Goal: Task Accomplishment & Management: Complete application form

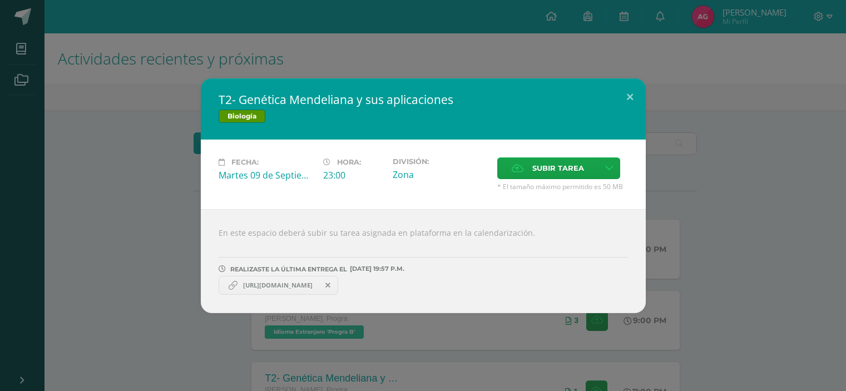
scroll to position [56, 0]
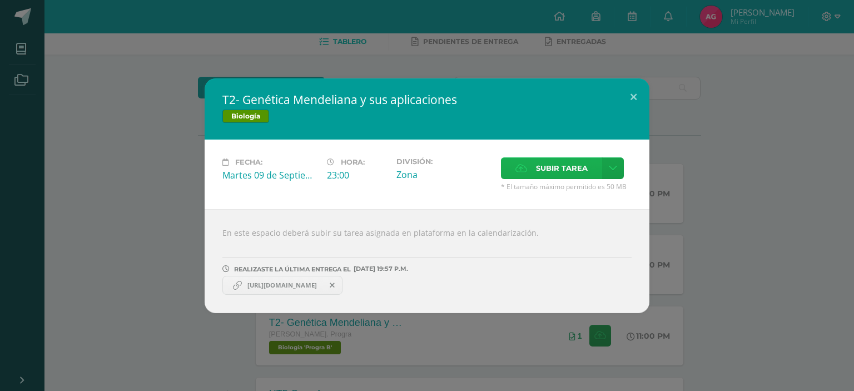
click at [516, 168] on icon at bounding box center [522, 168] width 12 height 7
click at [0, 0] on input "Subir tarea" at bounding box center [0, 0] width 0 height 0
click at [335, 282] on icon at bounding box center [332, 285] width 5 height 8
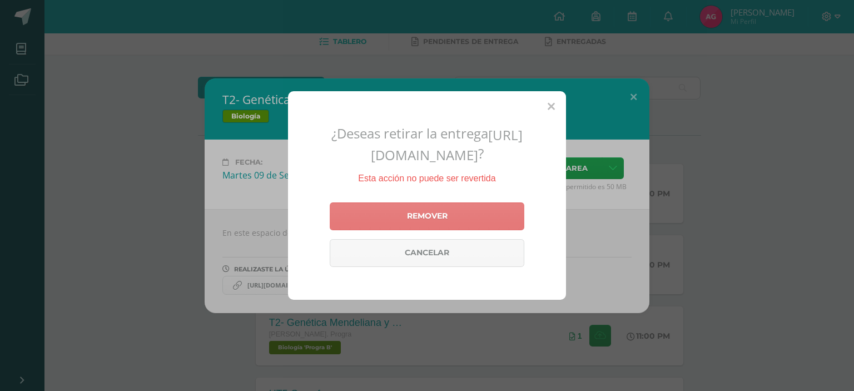
click at [418, 230] on link "Remover" at bounding box center [427, 216] width 195 height 28
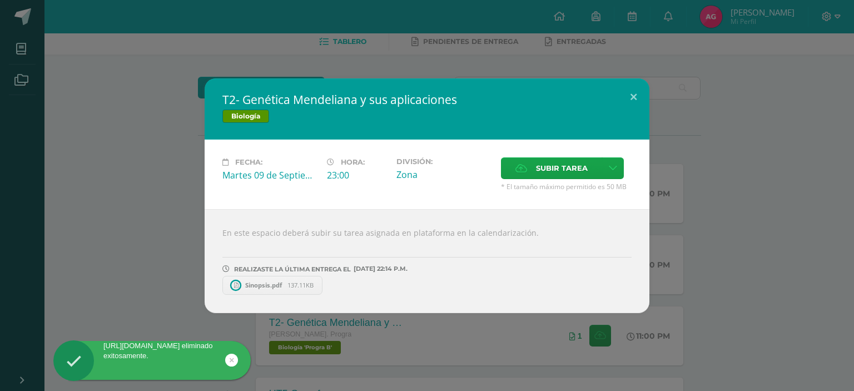
click at [603, 111] on div "Biología" at bounding box center [426, 118] width 409 height 16
click at [632, 103] on button at bounding box center [634, 97] width 32 height 38
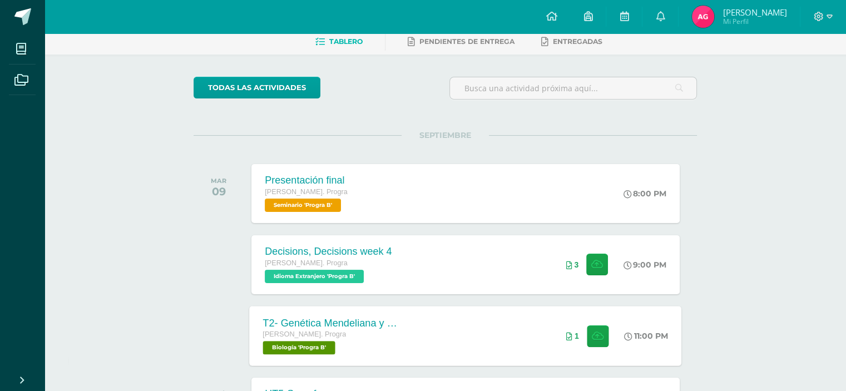
click at [459, 340] on div "T2- Genética Mendeliana y sus aplicaciones Quinto Bach. Progra Biología 'Progra…" at bounding box center [466, 336] width 432 height 60
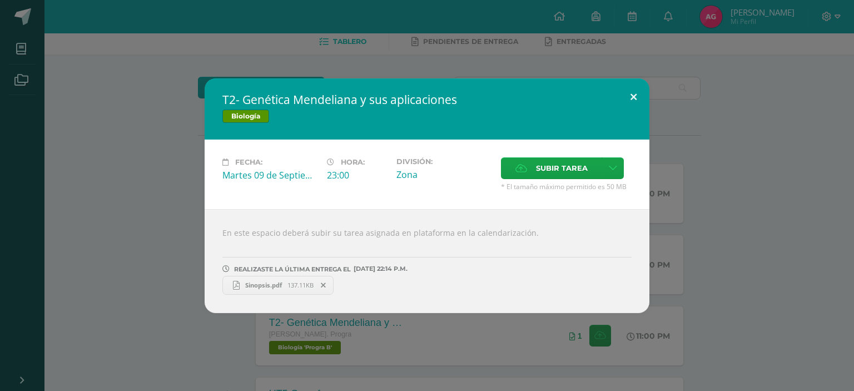
click at [634, 102] on button at bounding box center [634, 97] width 32 height 38
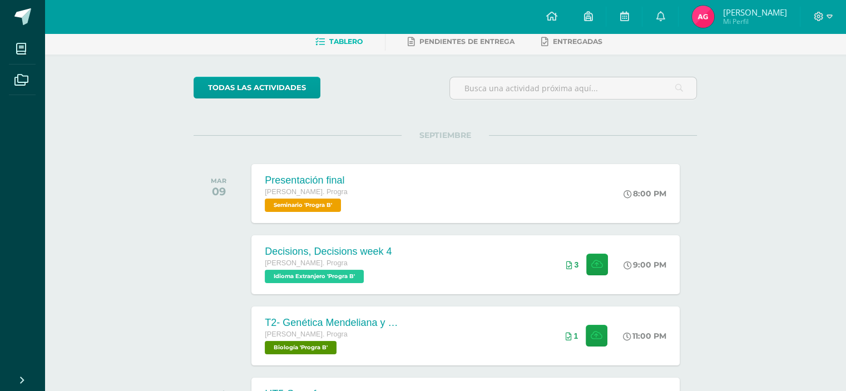
click at [138, 35] on ul "Tablero Pendientes de entrega Entregadas" at bounding box center [458, 41] width 801 height 18
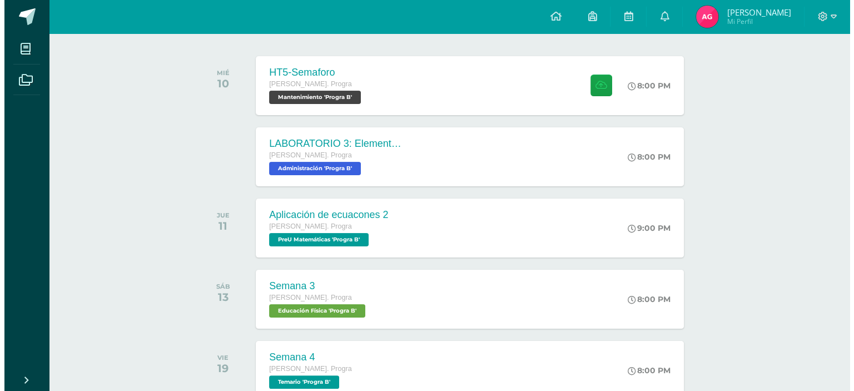
scroll to position [169, 0]
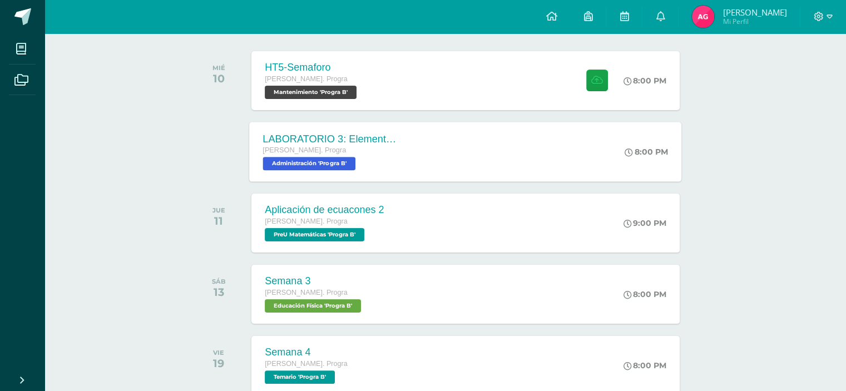
click at [503, 138] on div "LABORATORIO 3: Elementos del aprendizaje. [PERSON_NAME]. Progra Administración …" at bounding box center [466, 152] width 432 height 60
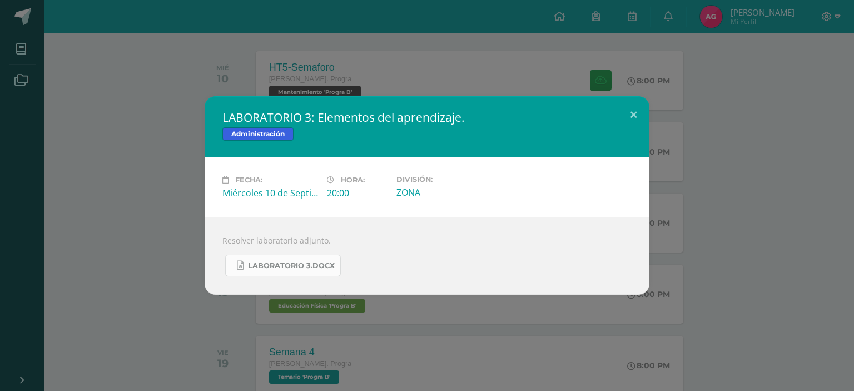
click at [268, 264] on span "LABORATORIO 3.docx" at bounding box center [291, 265] width 87 height 9
